Goal: Task Accomplishment & Management: Use online tool/utility

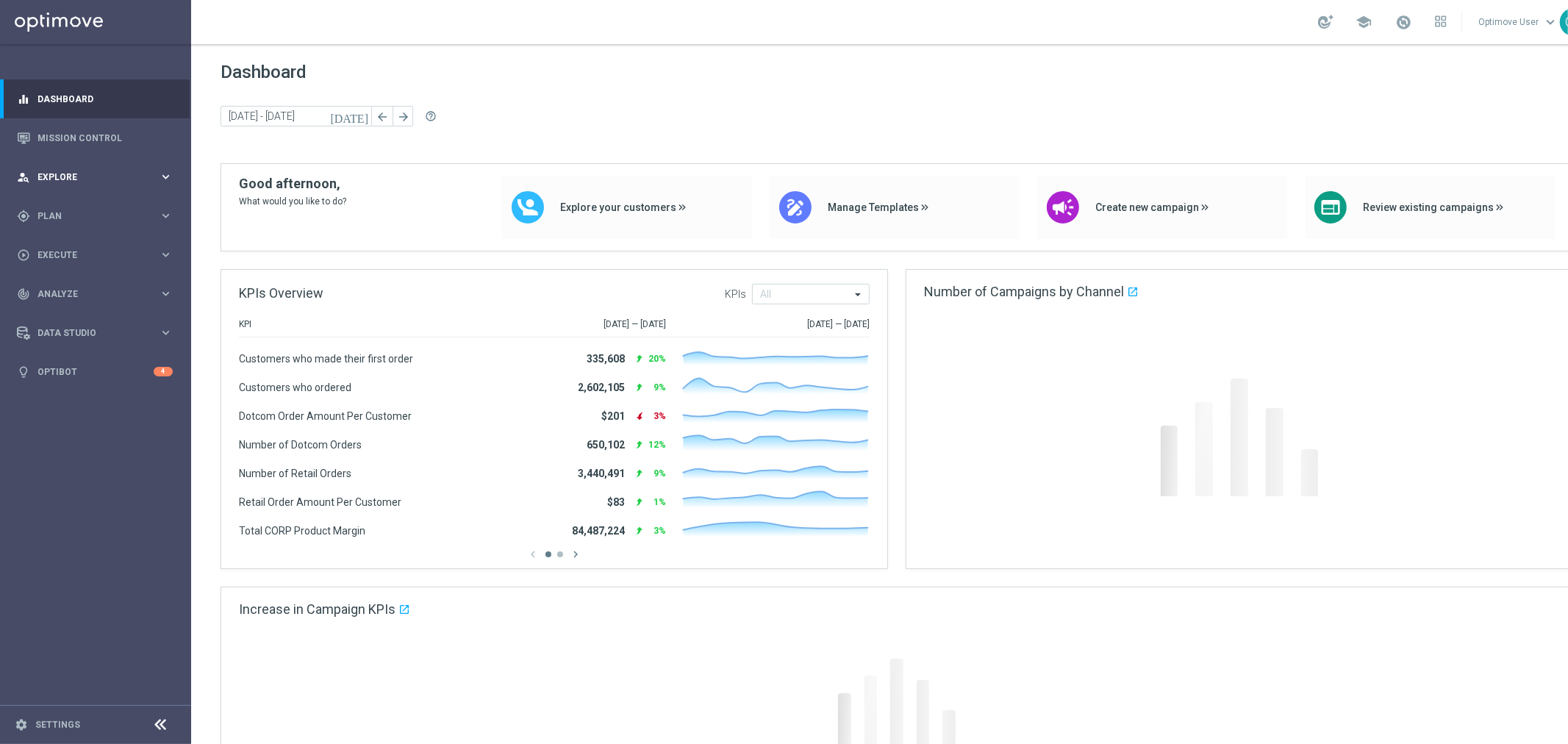
click at [118, 173] on span "Explore" at bounding box center [98, 178] width 121 height 8
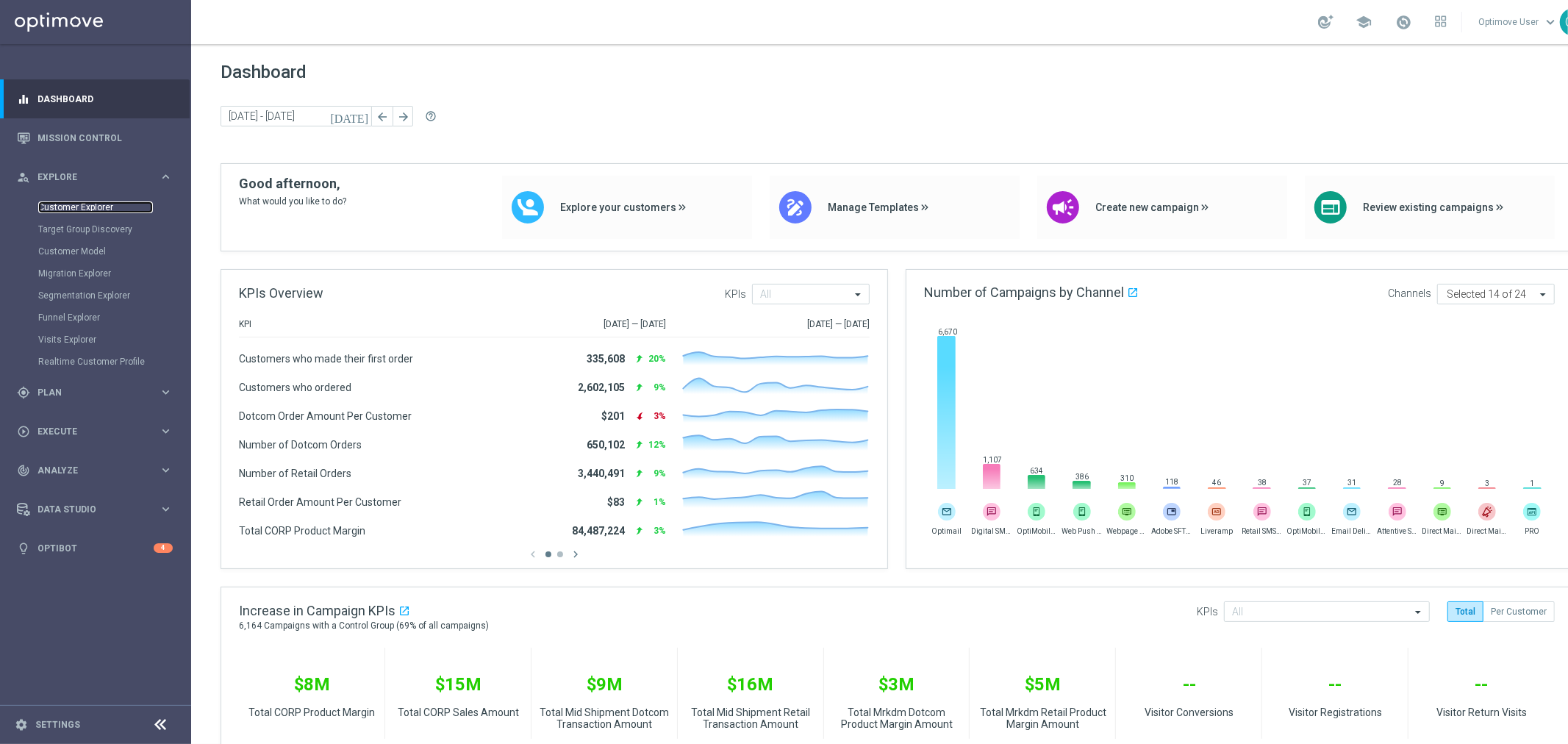
click at [72, 206] on link "Customer Explorer" at bounding box center [95, 207] width 115 height 12
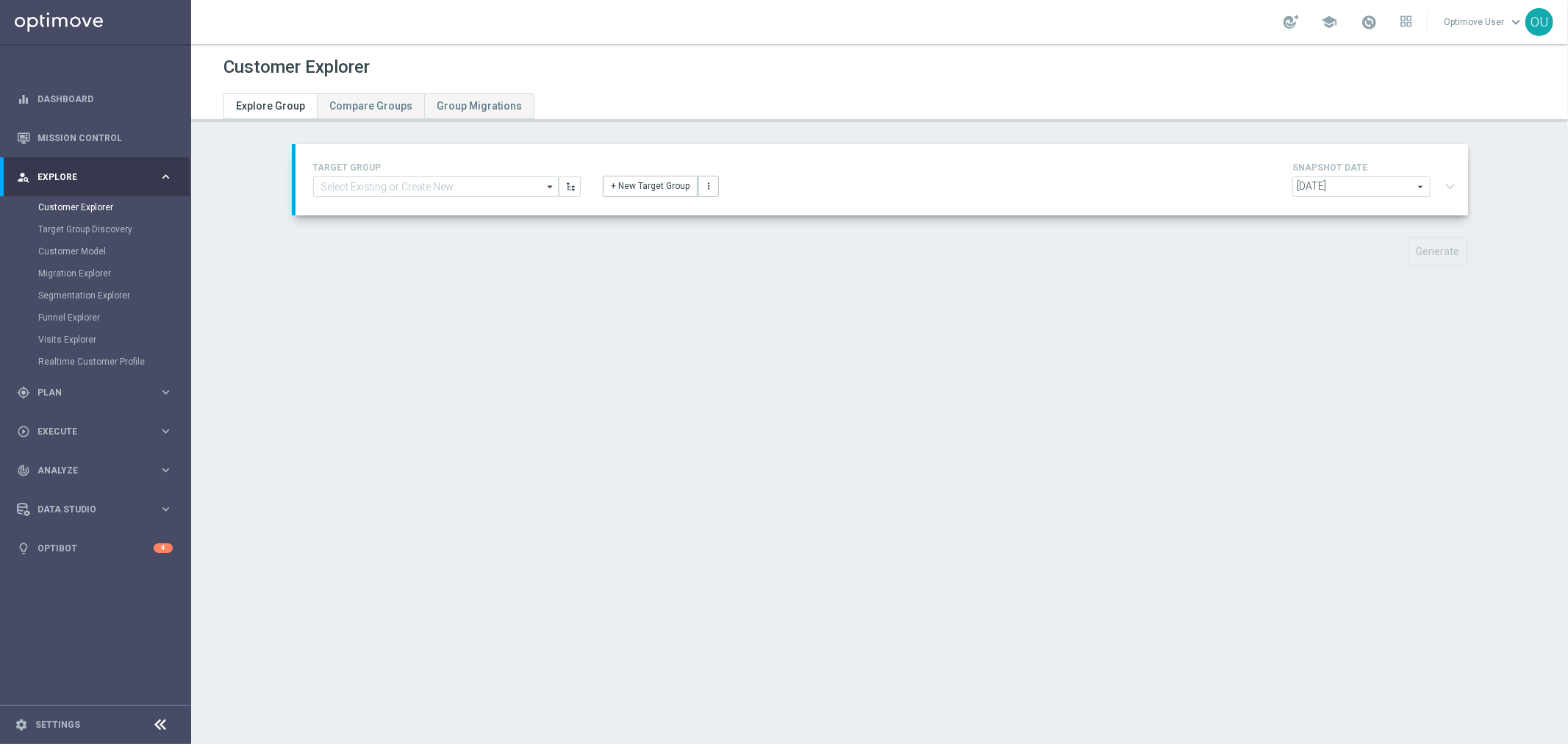
click at [610, 197] on div "TARGET GROUP arrow_drop_down Show Selected 0 of 3104 $10 Promo card offer-Redee…" at bounding box center [882, 179] width 1160 height 42
click at [611, 189] on button "+ New Target Group" at bounding box center [650, 186] width 95 height 20
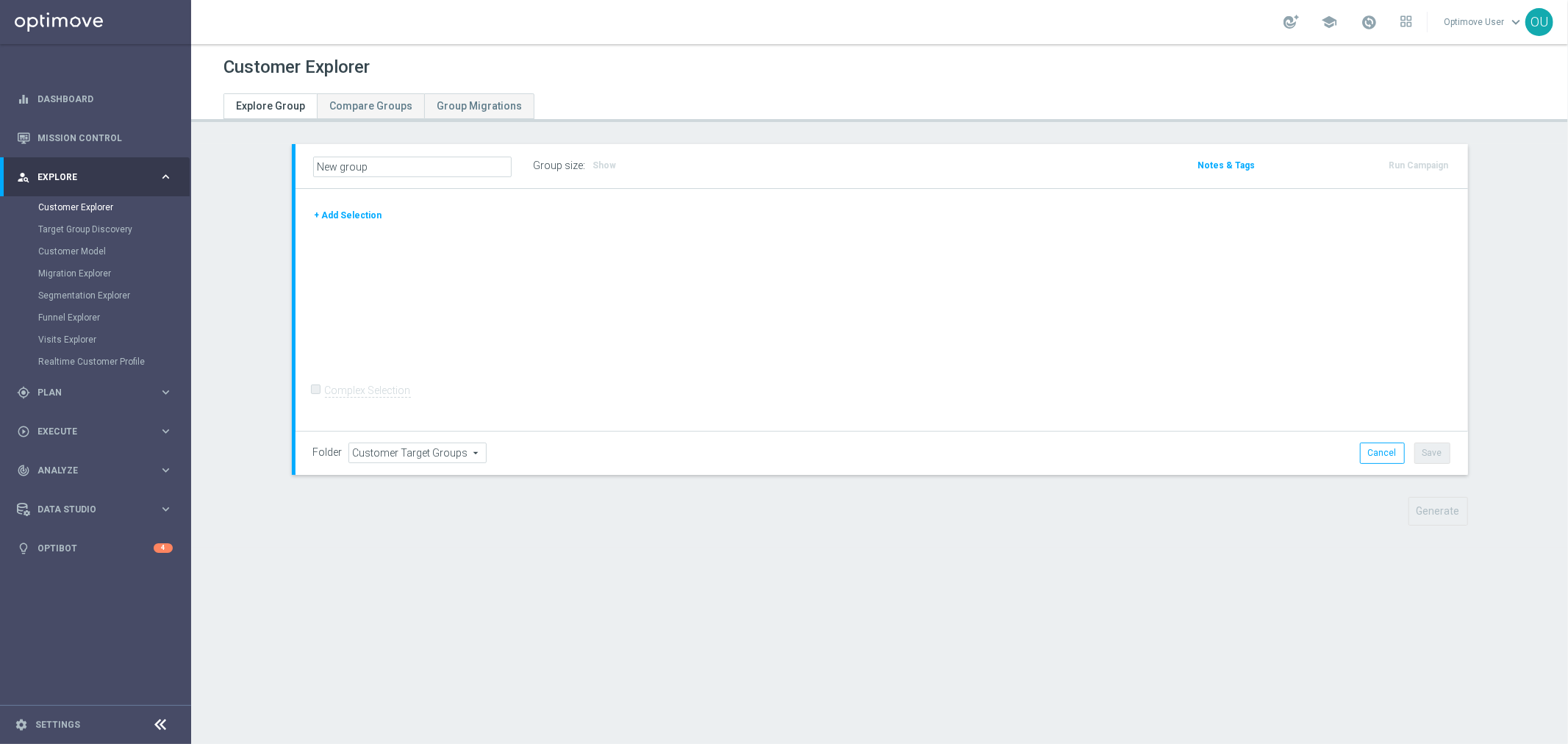
click at [363, 216] on button "+ Add Selection" at bounding box center [348, 215] width 70 height 16
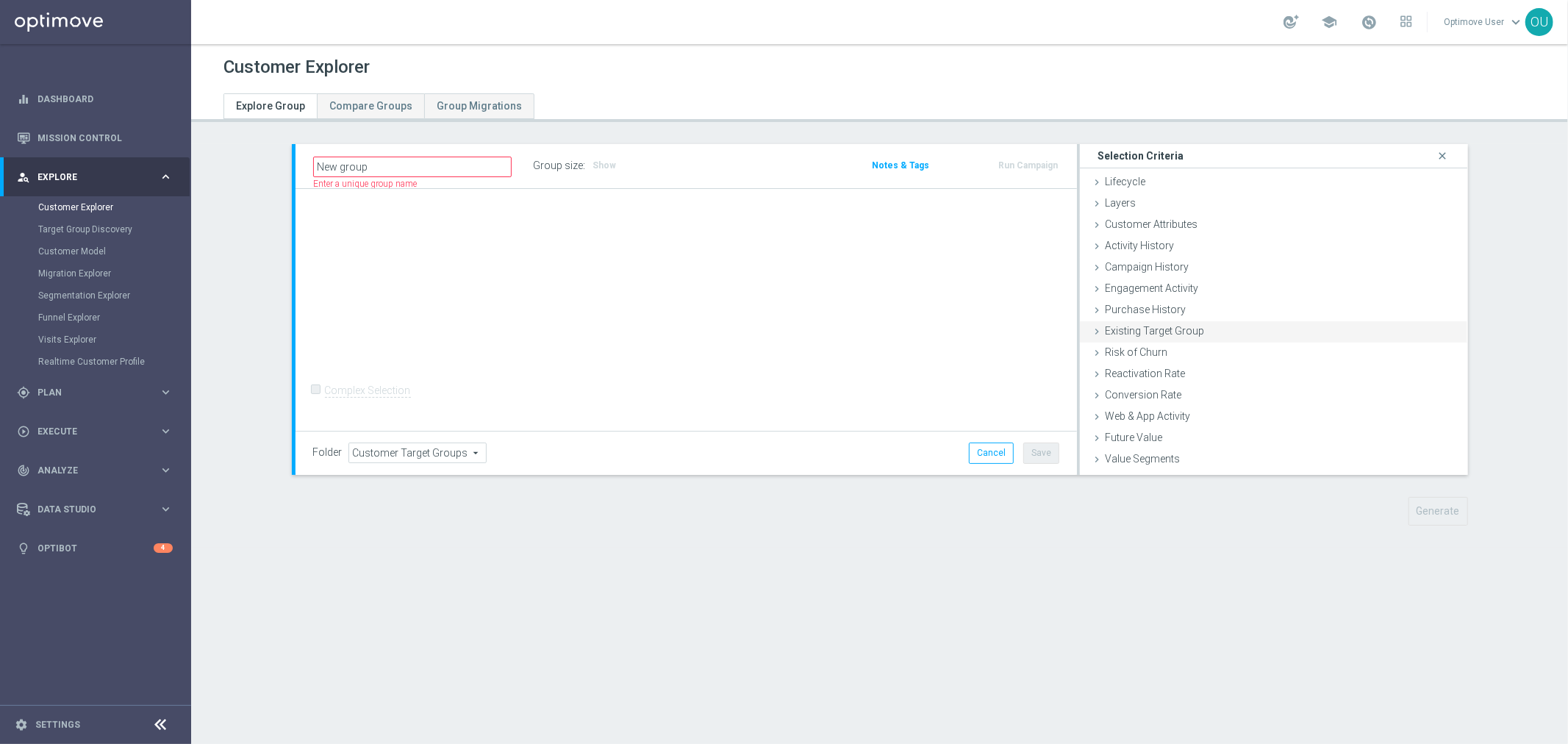
click at [1133, 332] on span "Existing Target Group" at bounding box center [1155, 331] width 99 height 12
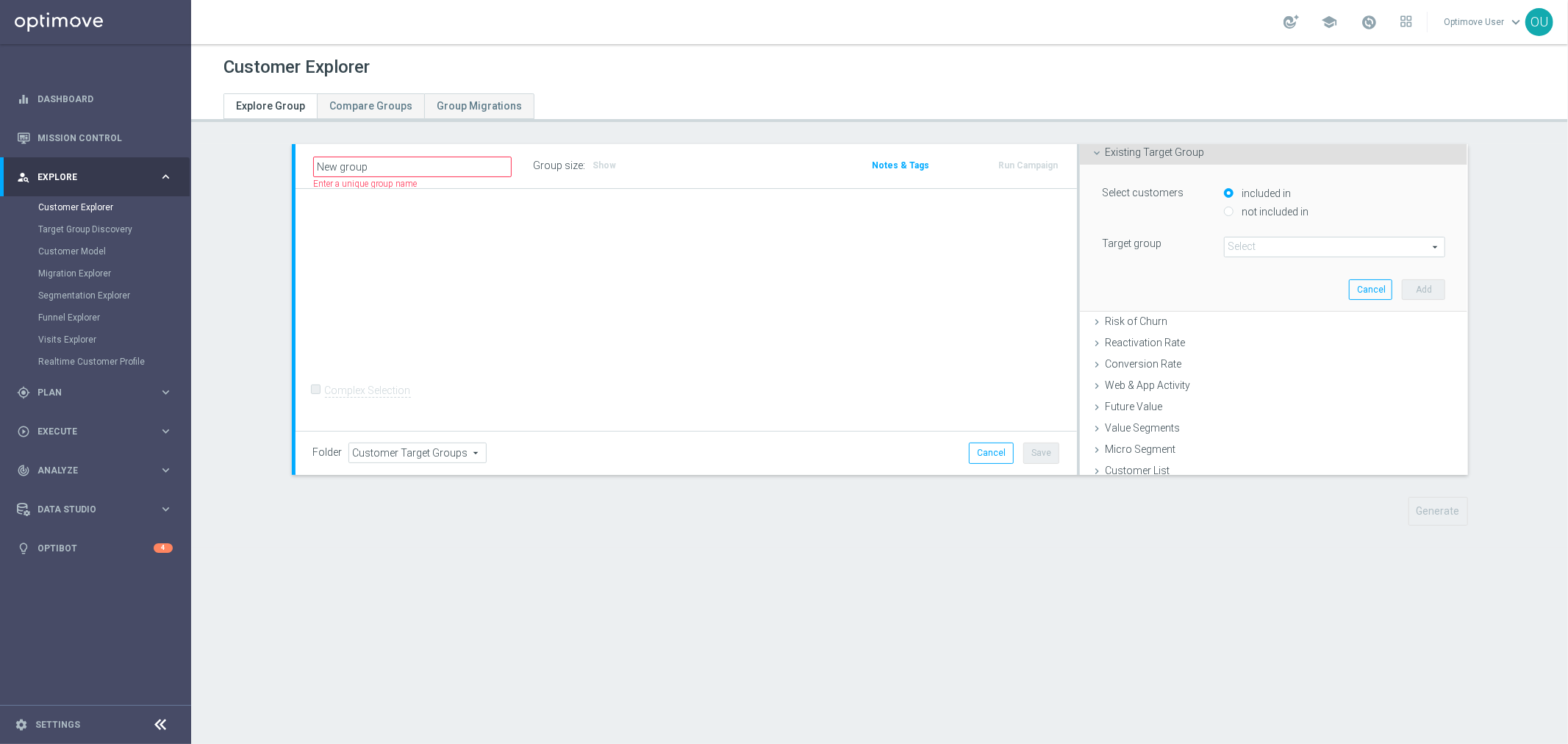
scroll to position [186, 0]
click at [1267, 230] on span at bounding box center [1335, 240] width 221 height 20
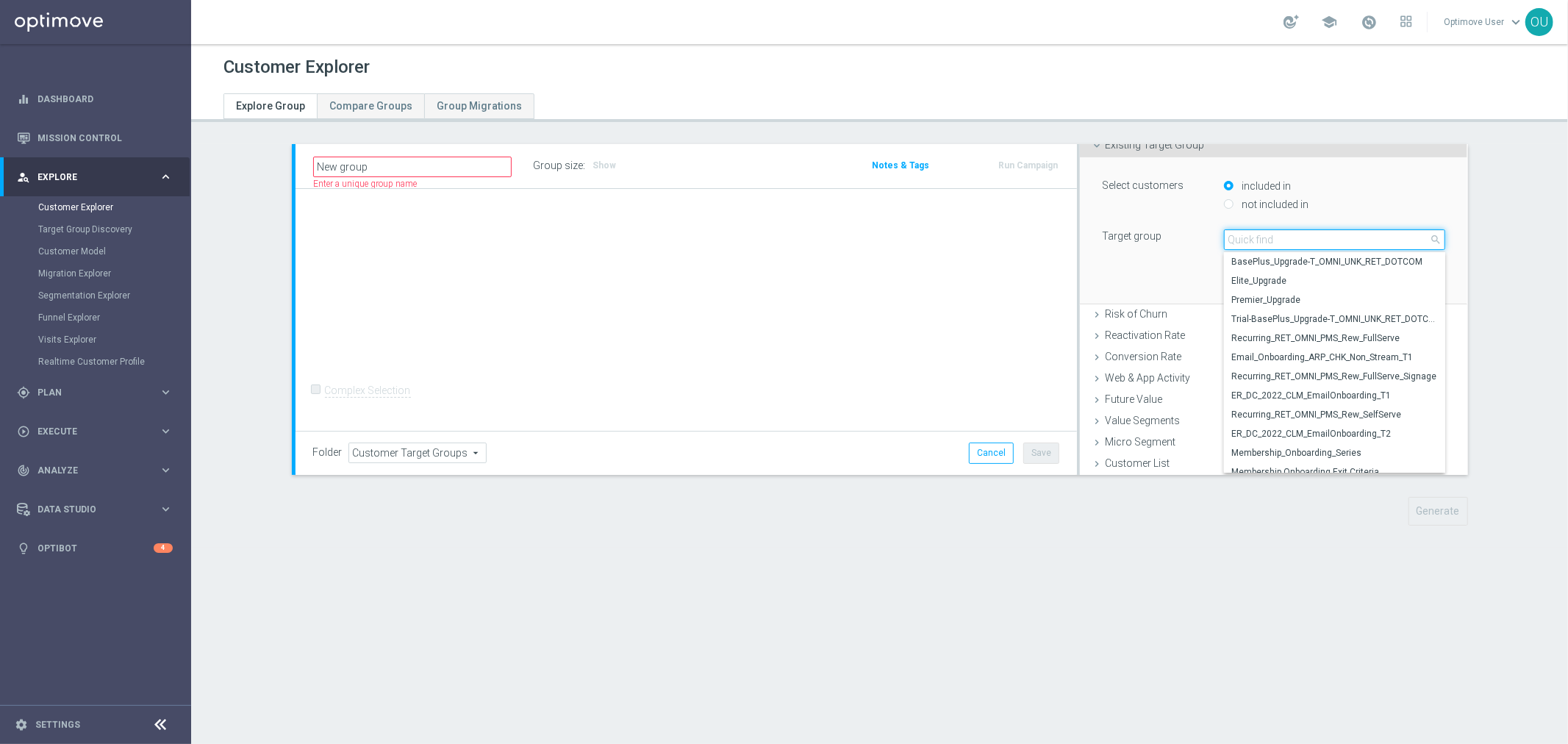
click at [1273, 236] on input "search" at bounding box center [1335, 240] width 222 height 20
click at [1265, 292] on label "Premier_Upgrade" at bounding box center [1335, 300] width 222 height 20
type input "Premier_Upgrade"
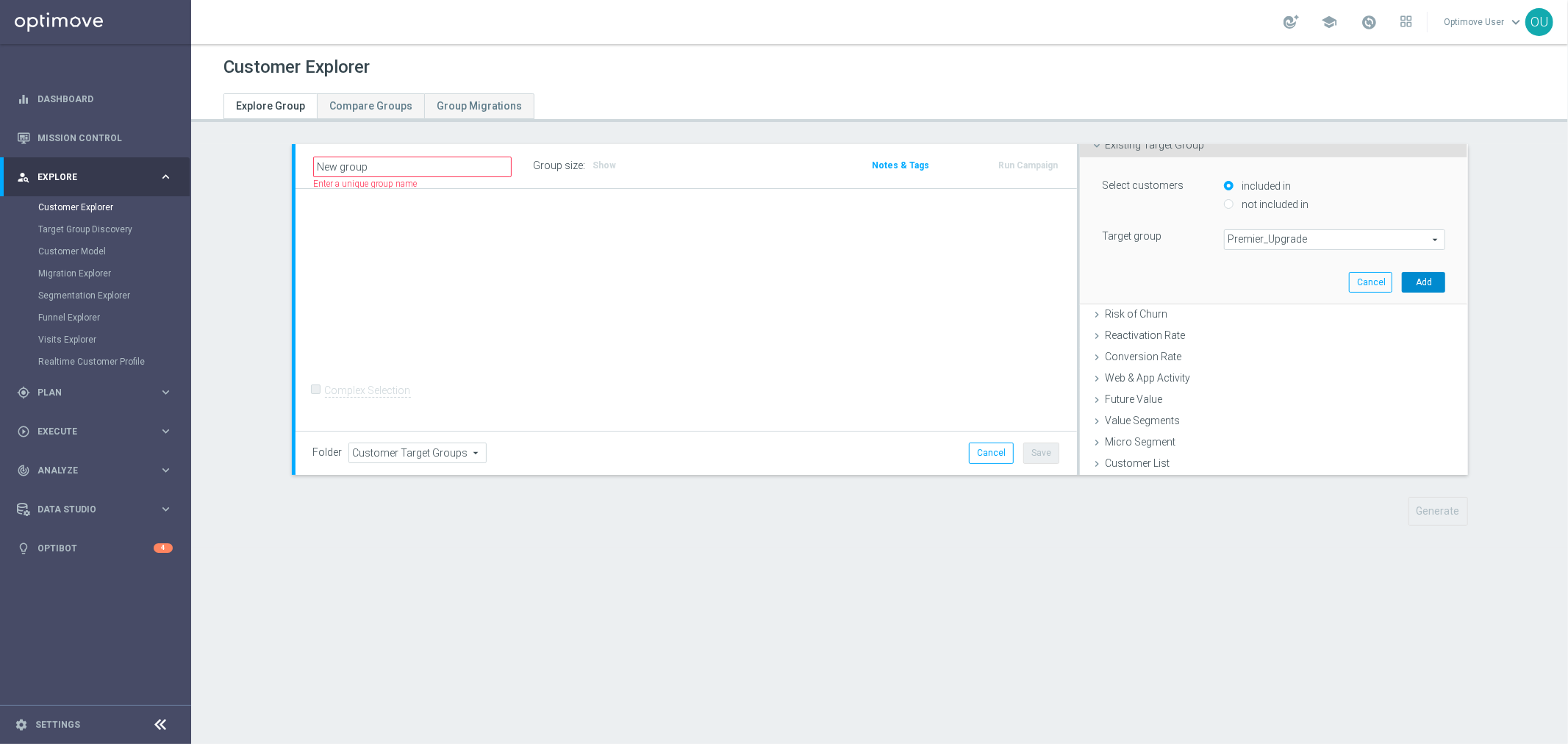
click at [1282, 278] on button "Add" at bounding box center [1424, 282] width 43 height 20
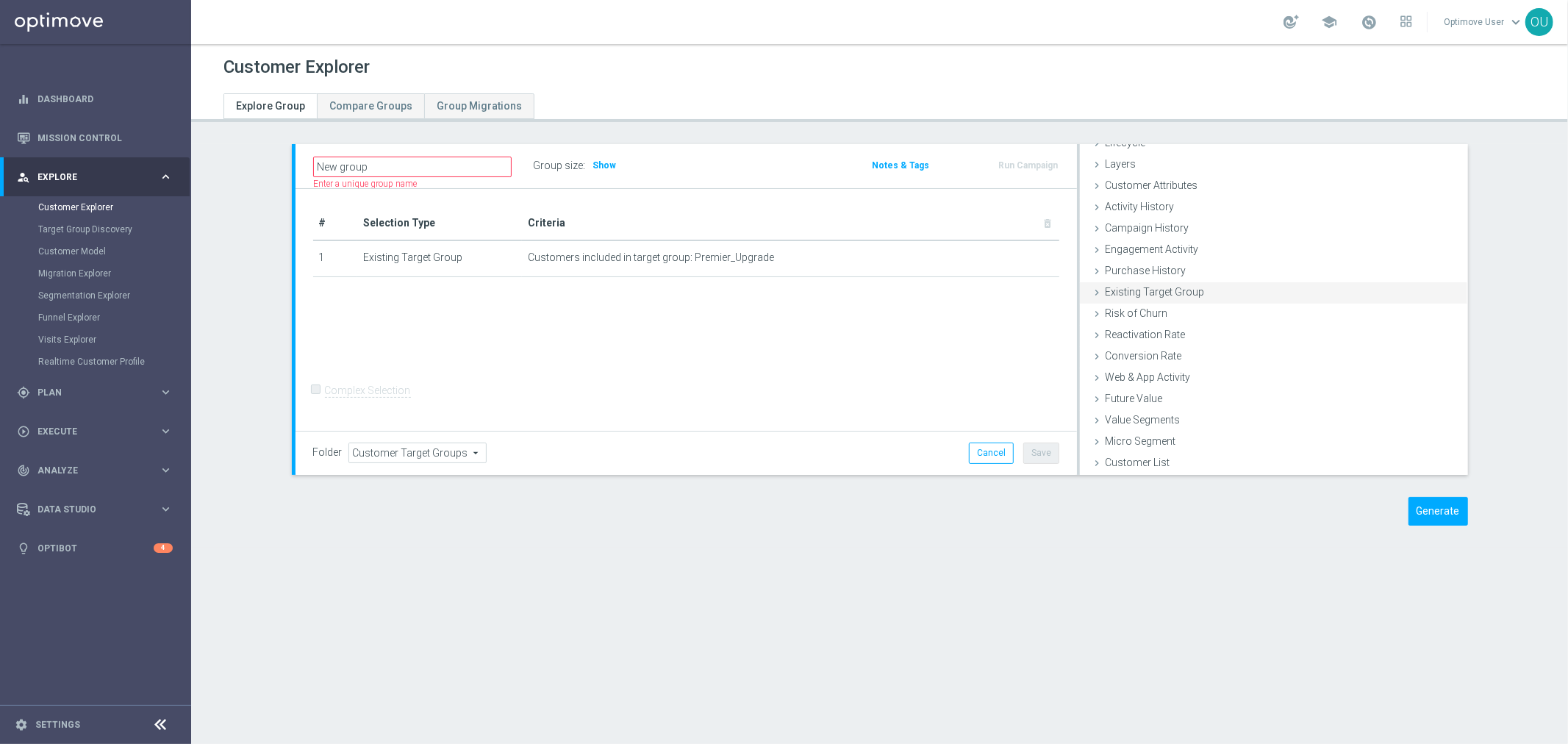
scroll to position [39, 0]
